Goal: Transaction & Acquisition: Purchase product/service

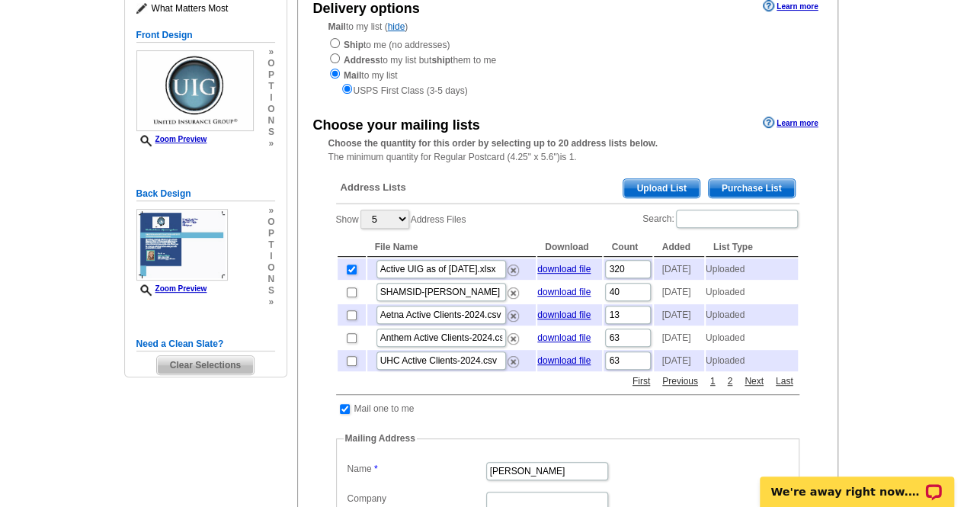
drag, startPoint x: 962, startPoint y: 218, endPoint x: 960, endPoint y: 179, distance: 38.9
click at [960, 179] on main "Need Help? call [PHONE_NUMBER], chat with support, or have our designers make s…" at bounding box center [482, 461] width 964 height 1092
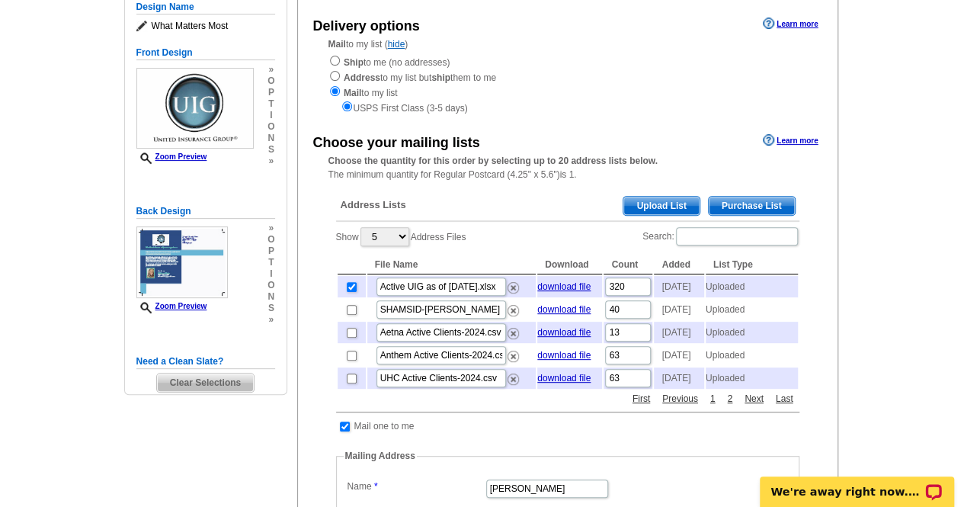
scroll to position [174, 0]
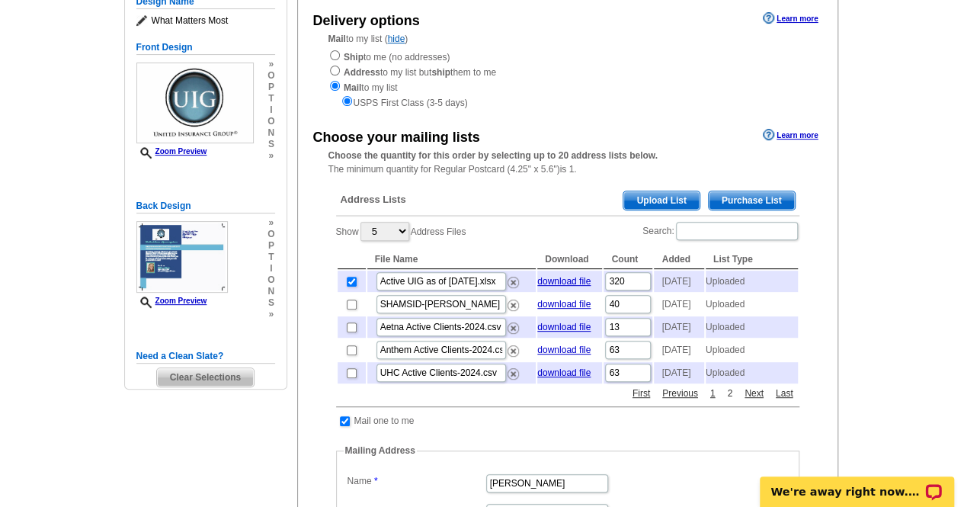
click at [729, 400] on link "2" at bounding box center [729, 393] width 13 height 14
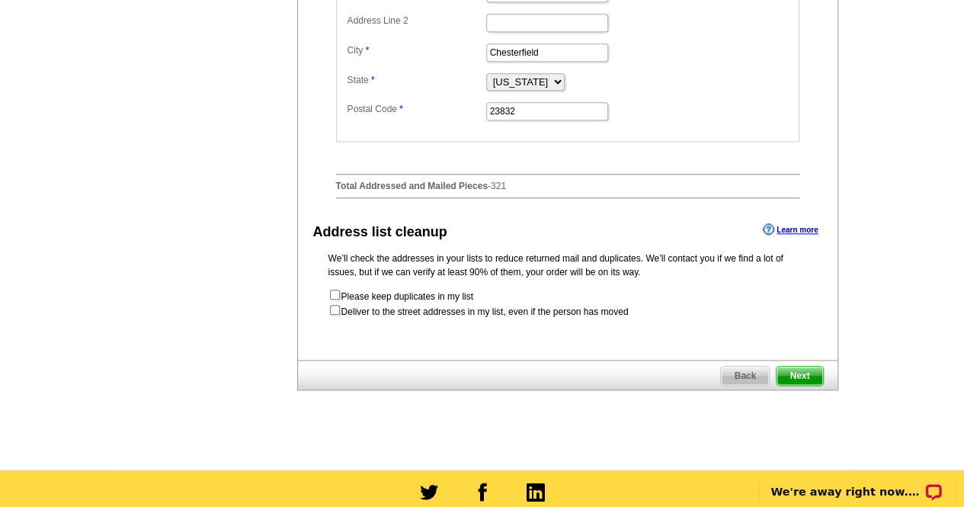
scroll to position [772, 0]
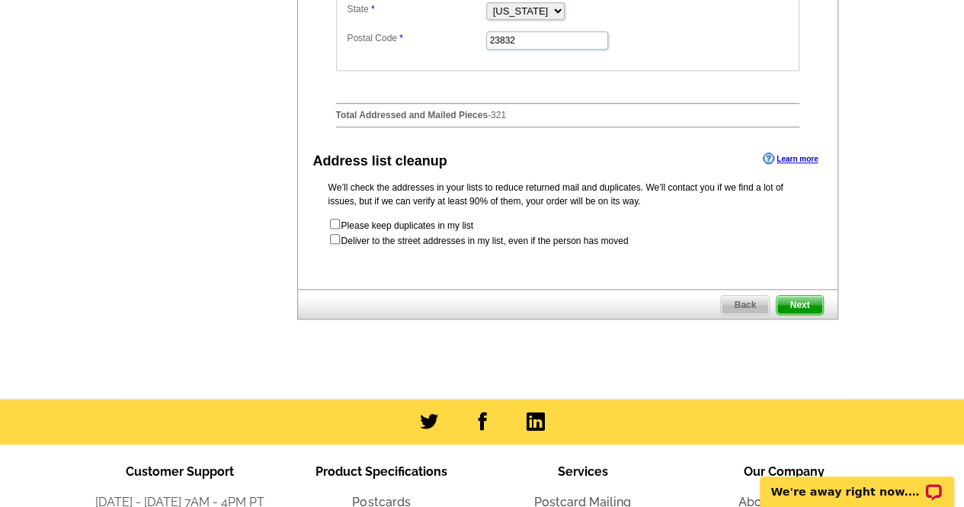
click at [802, 314] on span "Next" at bounding box center [799, 305] width 46 height 18
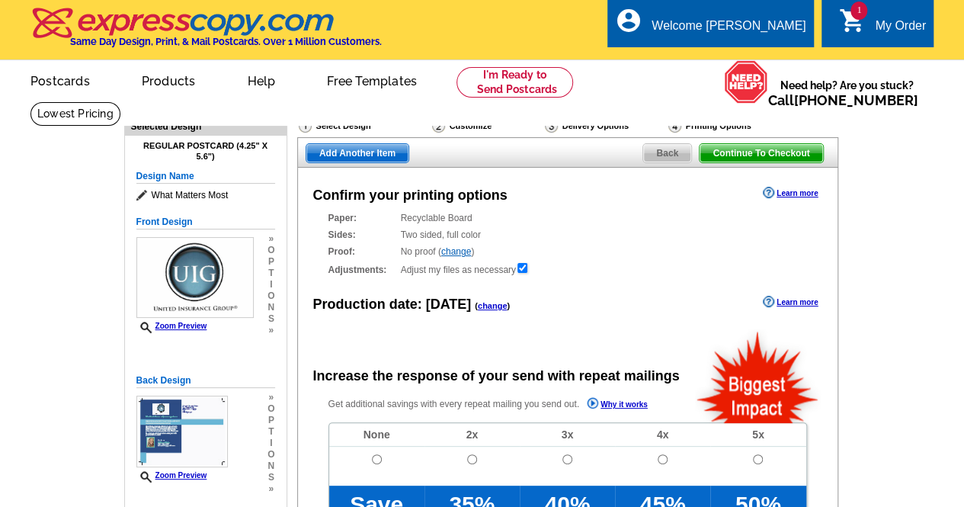
radio input "false"
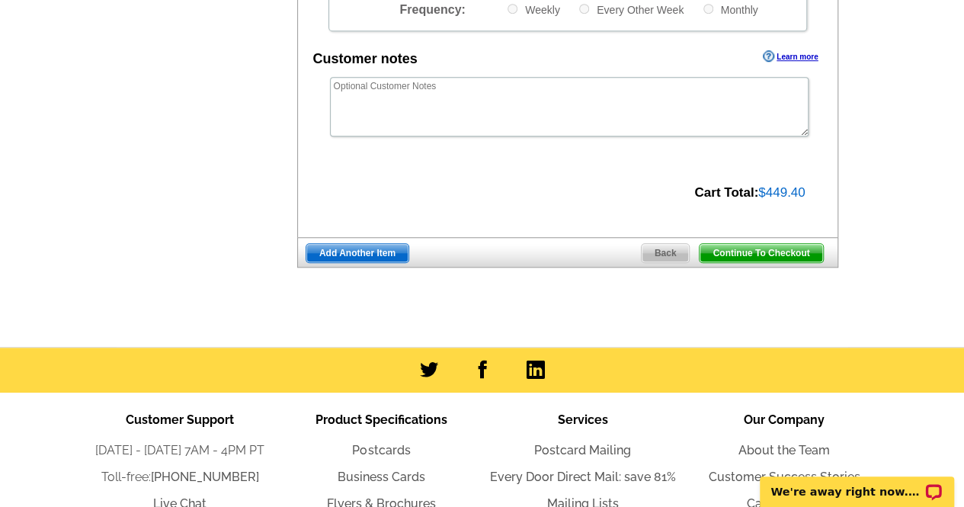
scroll to position [594, 0]
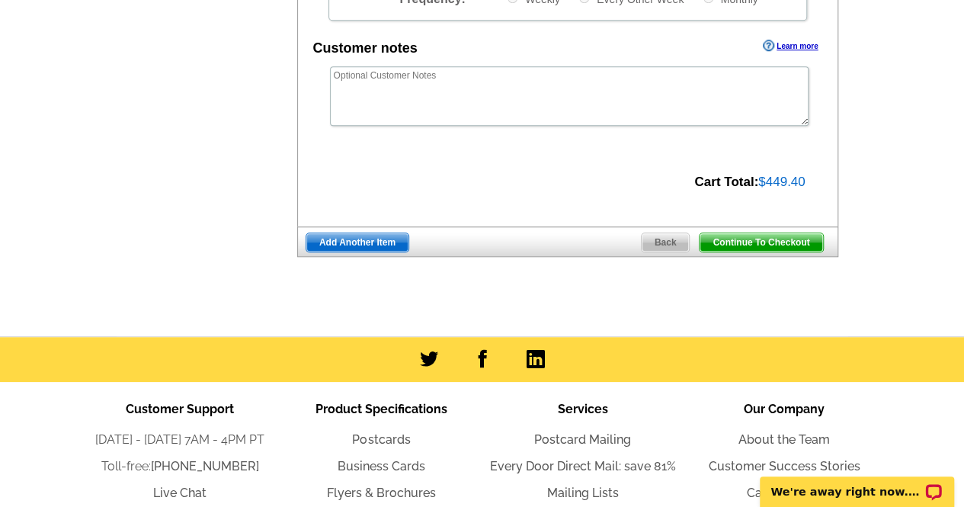
click at [663, 238] on span "Back" at bounding box center [666, 242] width 48 height 18
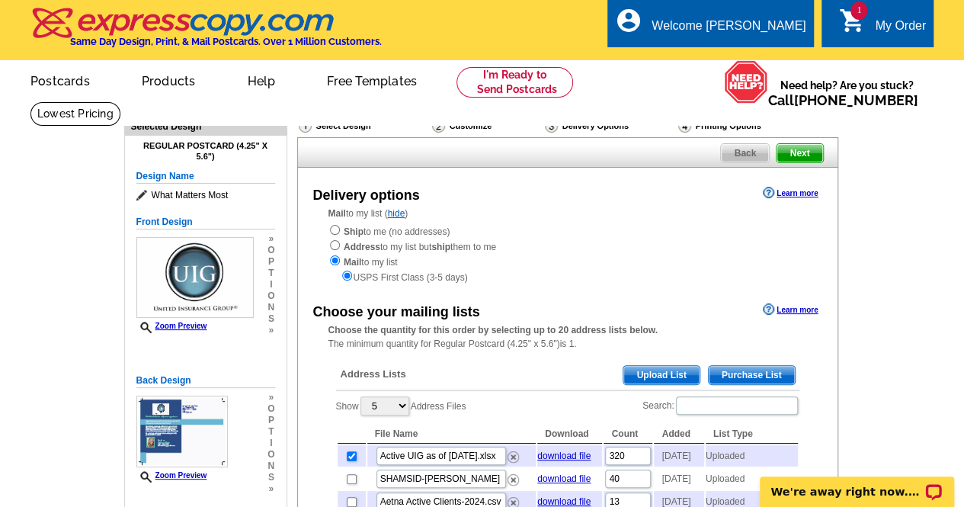
scroll to position [229, 0]
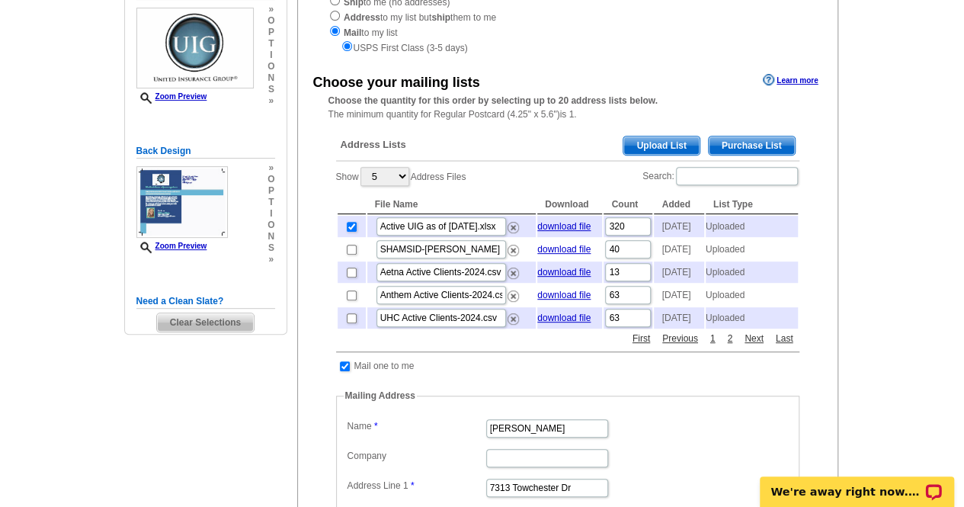
click at [349, 373] on td at bounding box center [345, 365] width 14 height 15
click at [344, 371] on input "checkbox" at bounding box center [345, 366] width 10 height 10
checkbox input "false"
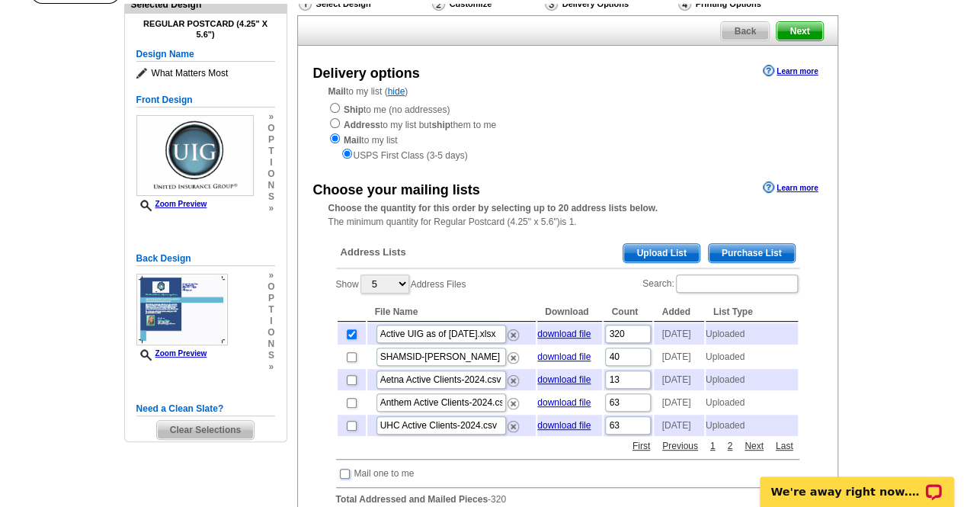
scroll to position [101, 0]
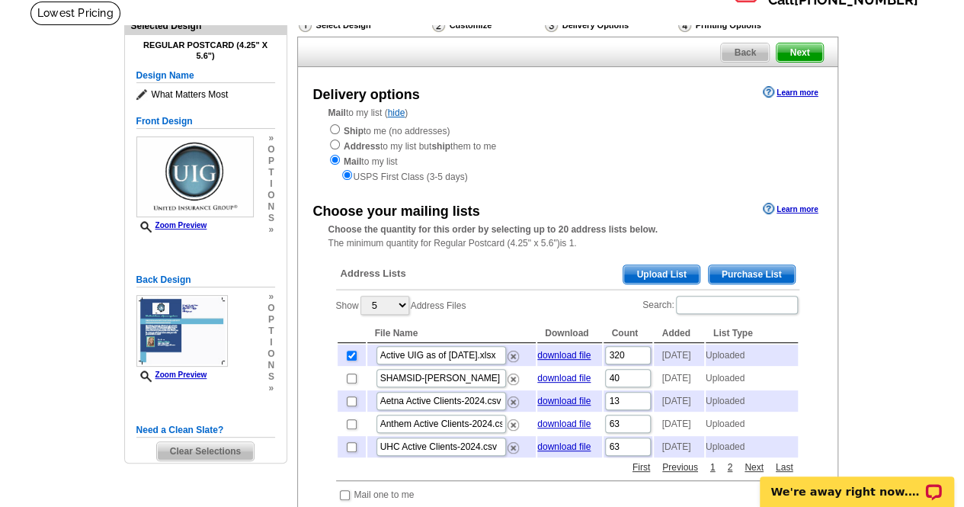
click at [799, 97] on link "Learn more" at bounding box center [790, 92] width 55 height 12
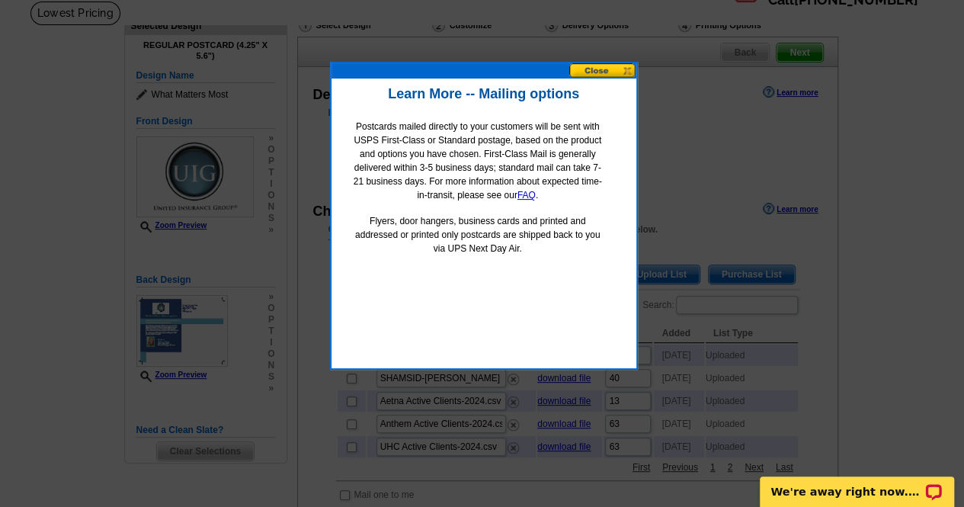
click at [675, 132] on div at bounding box center [482, 203] width 964 height 608
click at [614, 73] on button at bounding box center [602, 70] width 67 height 14
